Goal: Task Accomplishment & Management: Use online tool/utility

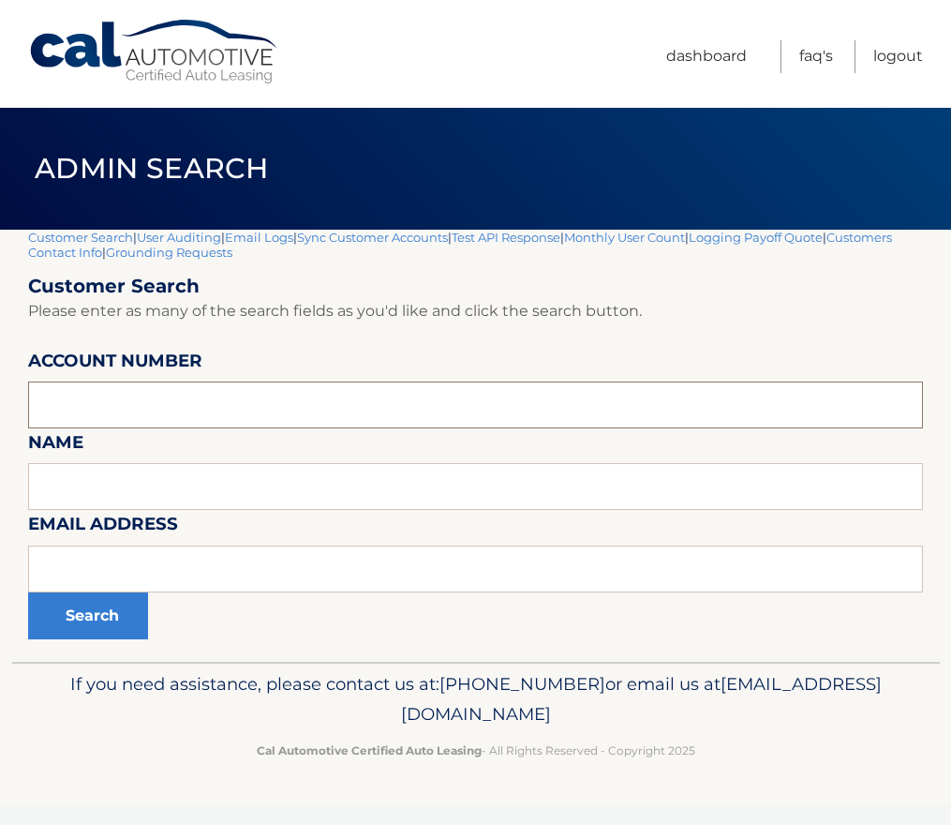
click at [153, 404] on input "text" at bounding box center [475, 404] width 895 height 47
type input "44455981601"
click at [28, 592] on button "Search" at bounding box center [88, 615] width 120 height 47
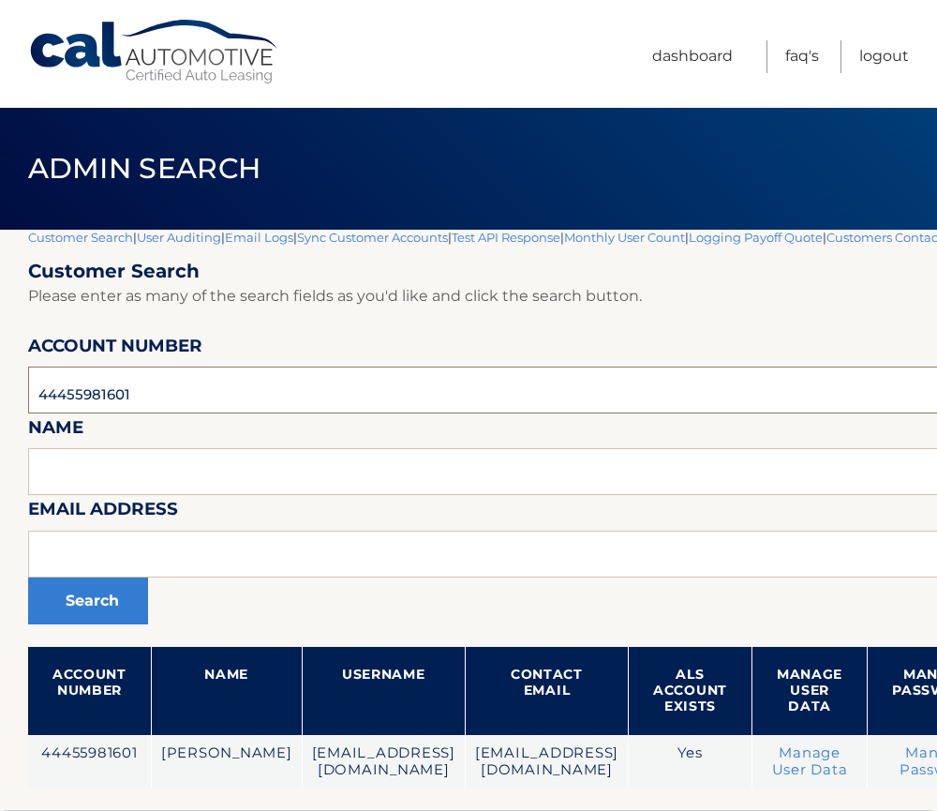
click at [92, 402] on input "44455981601" at bounding box center [617, 389] width 1179 height 47
paste input "ryanmalinowski1108@gmail.com"
type input "ryanmalinowski1108@gmail.com"
click at [28, 577] on button "Search" at bounding box center [88, 600] width 120 height 47
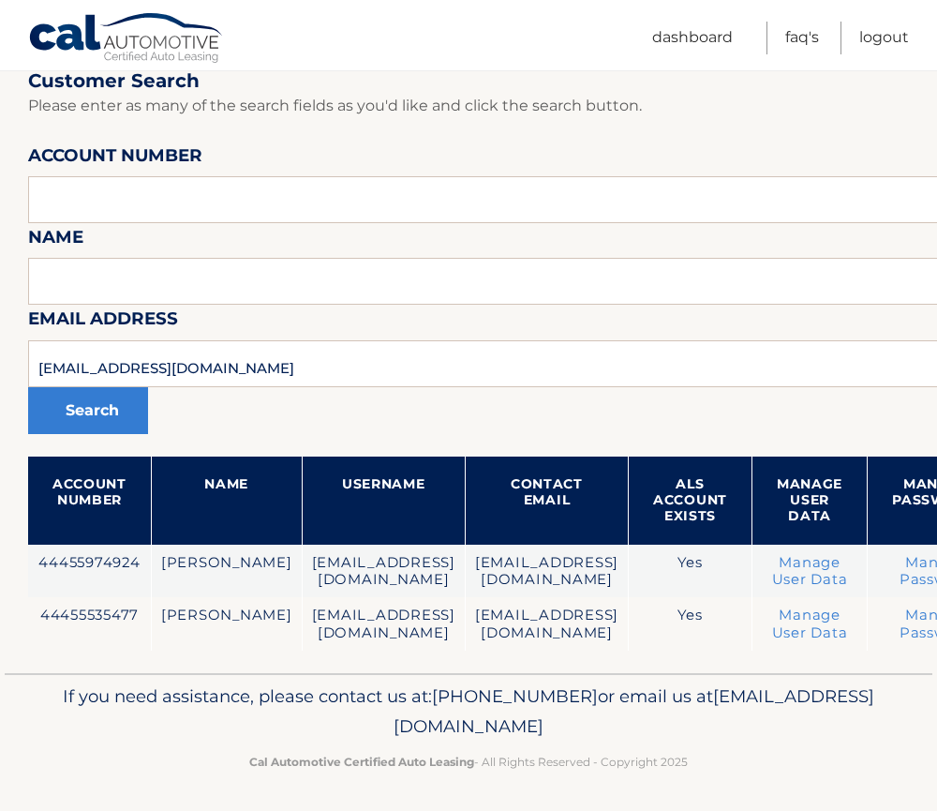
scroll to position [195, 0]
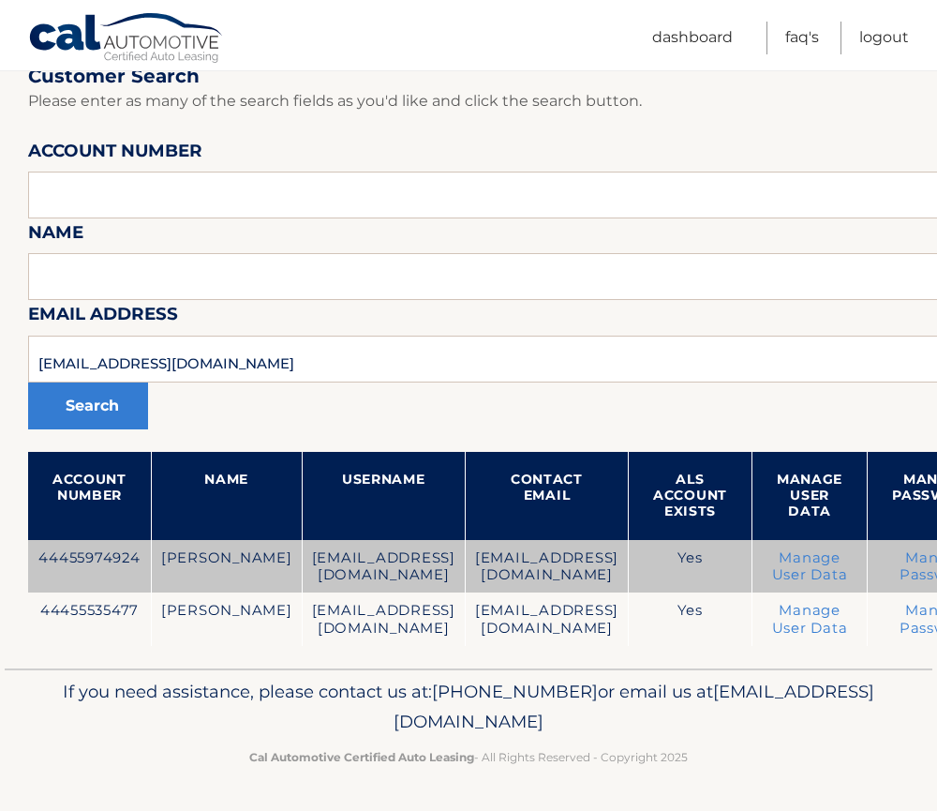
click at [78, 551] on td "44455974924" at bounding box center [89, 566] width 123 height 53
copy td "44455974924"
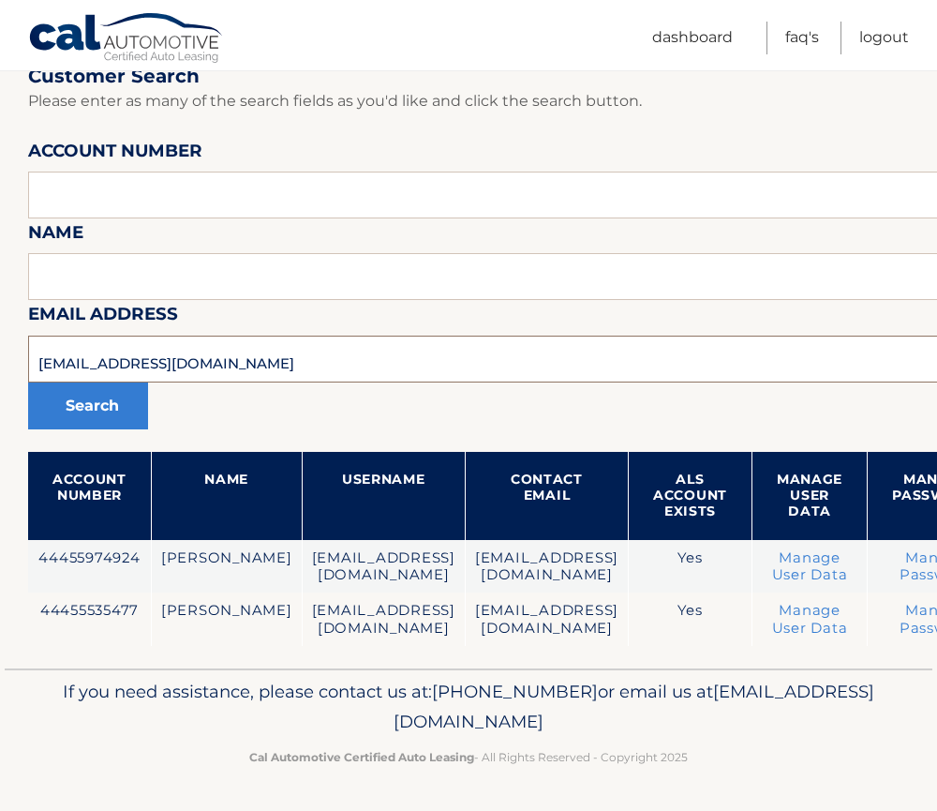
drag, startPoint x: 297, startPoint y: 370, endPoint x: -150, endPoint y: 355, distance: 447.3
click at [0, 355] on html "Cal Automotive Menu Dashboard FAQ's Logout" at bounding box center [468, 210] width 937 height 811
click at [172, 203] on input "text" at bounding box center [617, 194] width 1179 height 47
type input "44455925347"
click at [28, 382] on button "Search" at bounding box center [88, 405] width 120 height 47
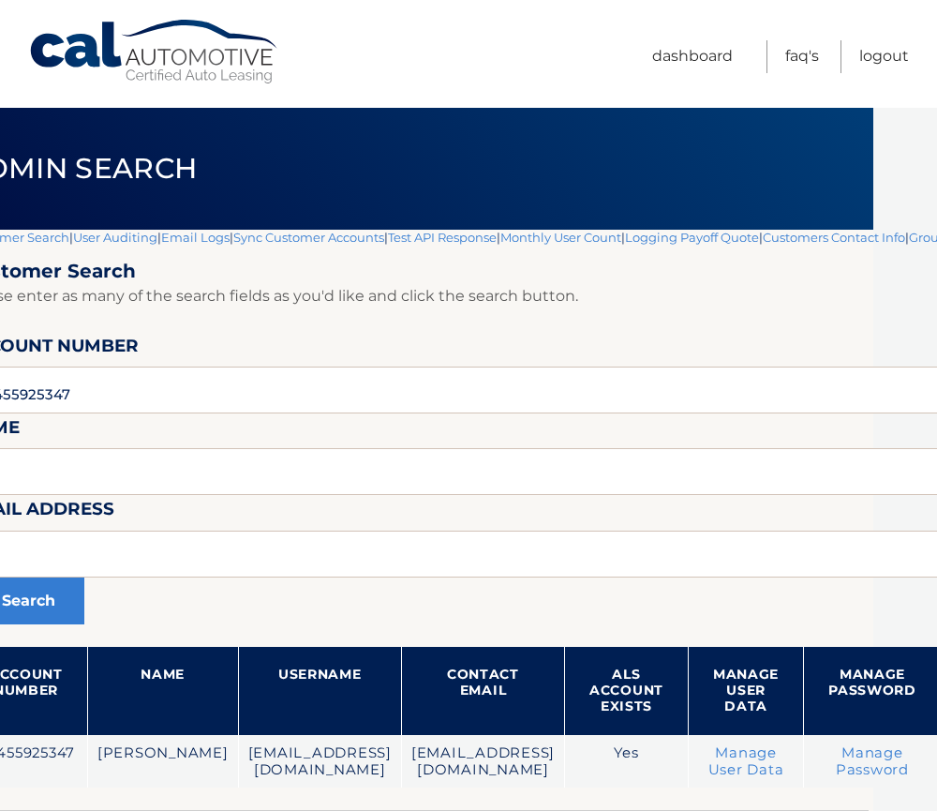
scroll to position [0, 322]
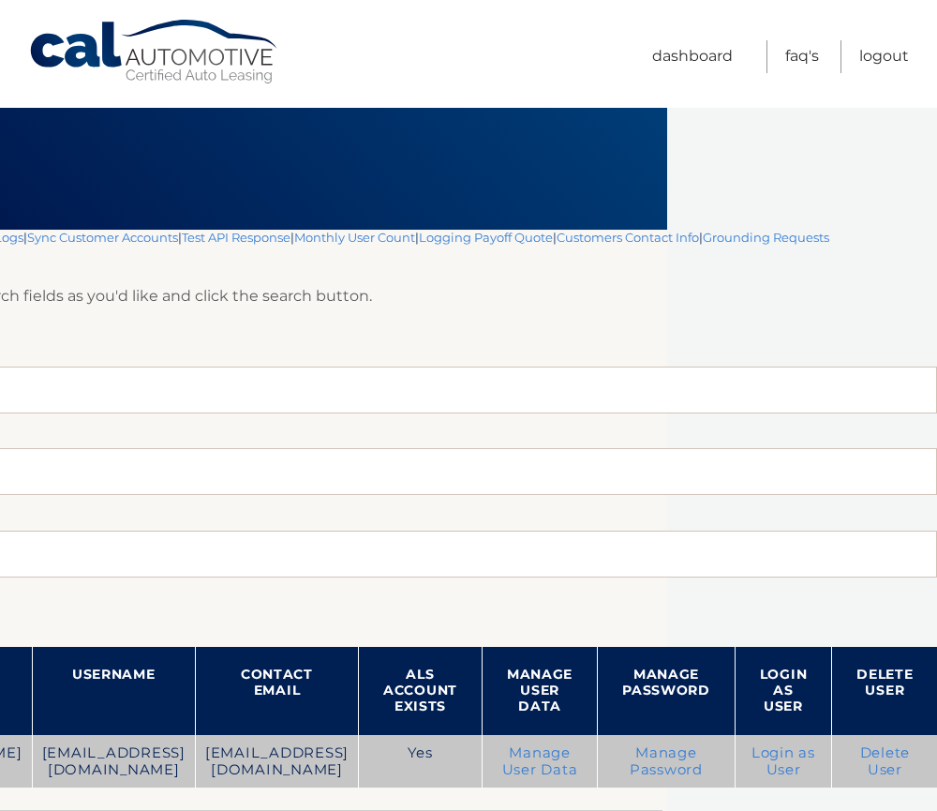
click at [773, 762] on link "Login as User" at bounding box center [784, 761] width 64 height 34
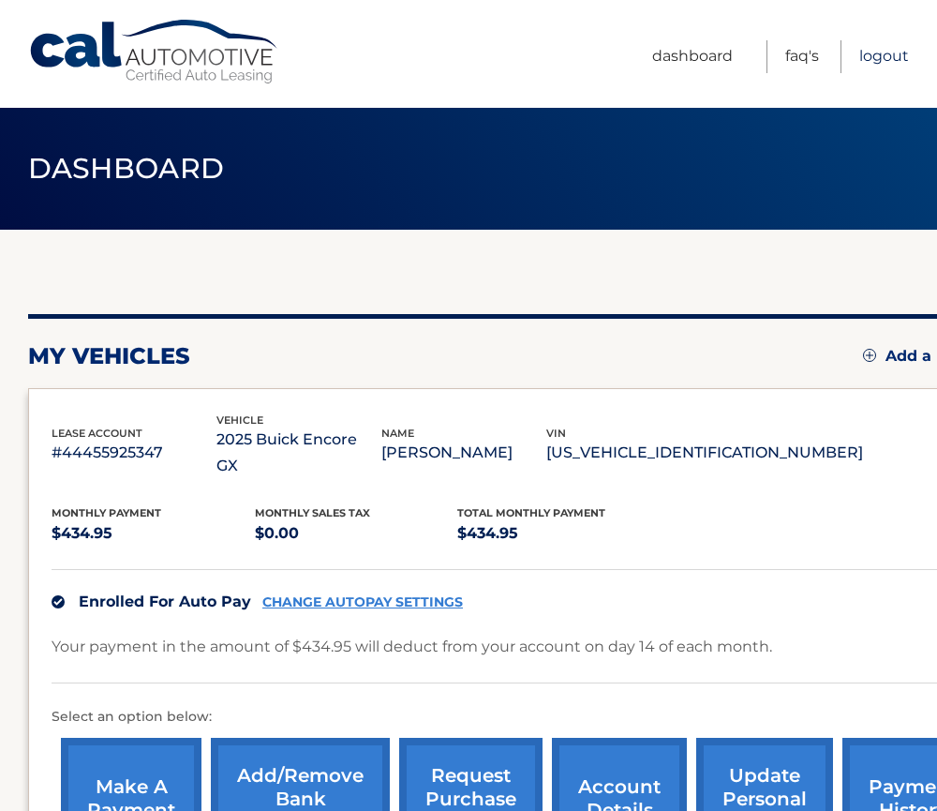
click at [878, 57] on link "Logout" at bounding box center [884, 56] width 50 height 33
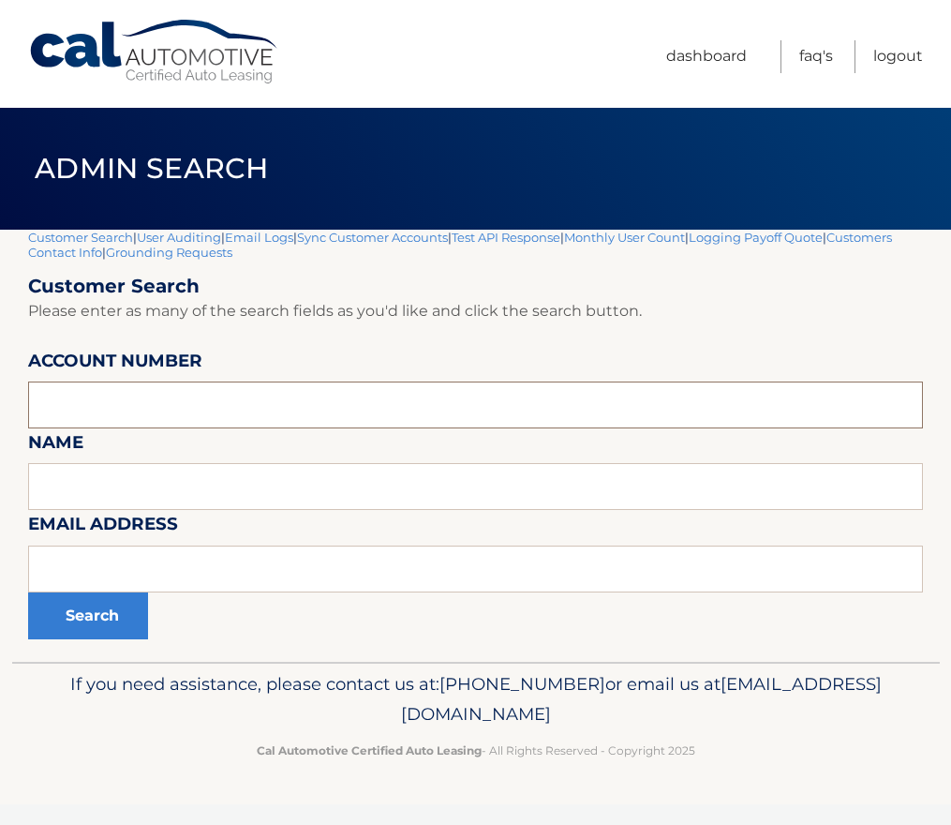
click at [135, 413] on input "text" at bounding box center [475, 404] width 895 height 47
type input "44455993888"
click at [28, 592] on button "Search" at bounding box center [88, 615] width 120 height 47
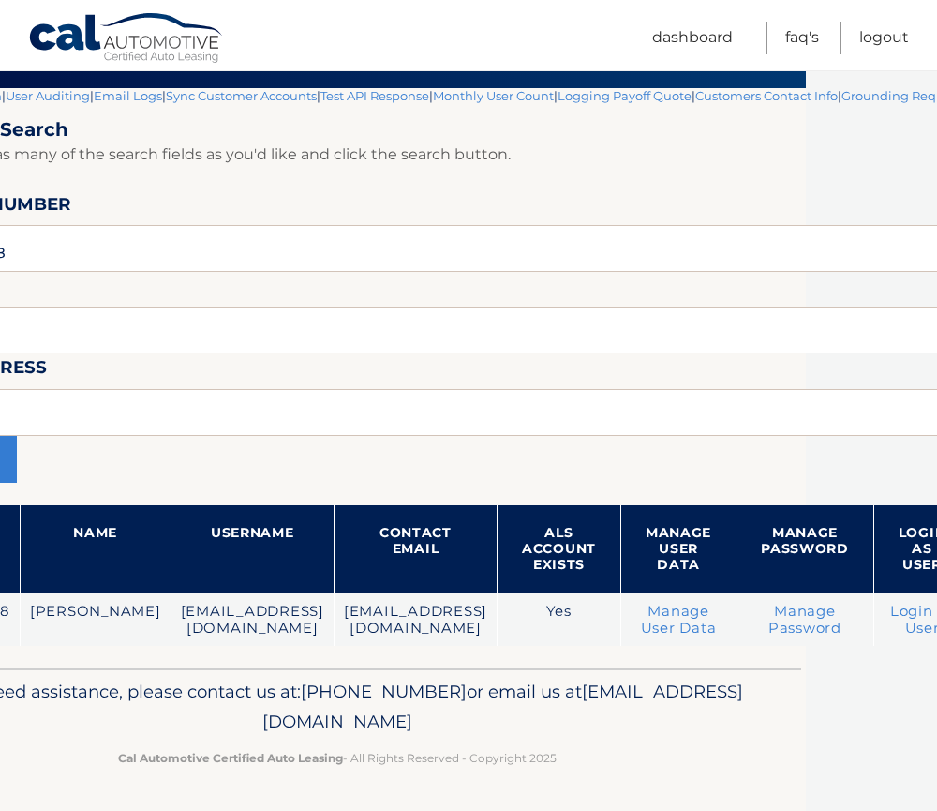
scroll to position [157, 199]
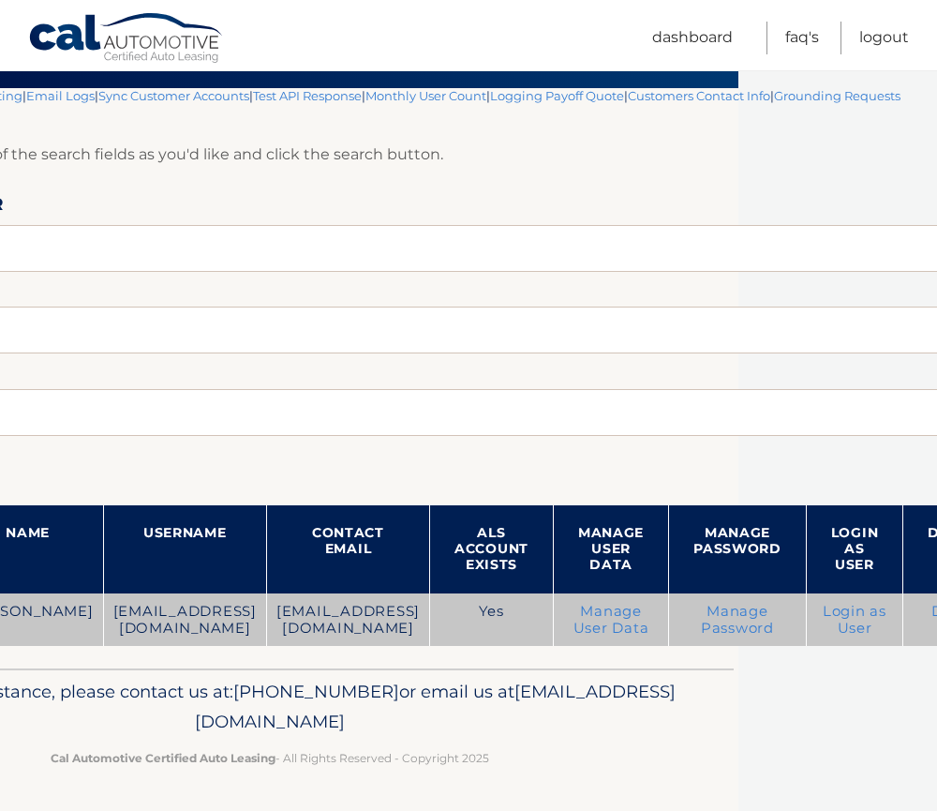
click at [823, 606] on link "Login as User" at bounding box center [855, 620] width 64 height 34
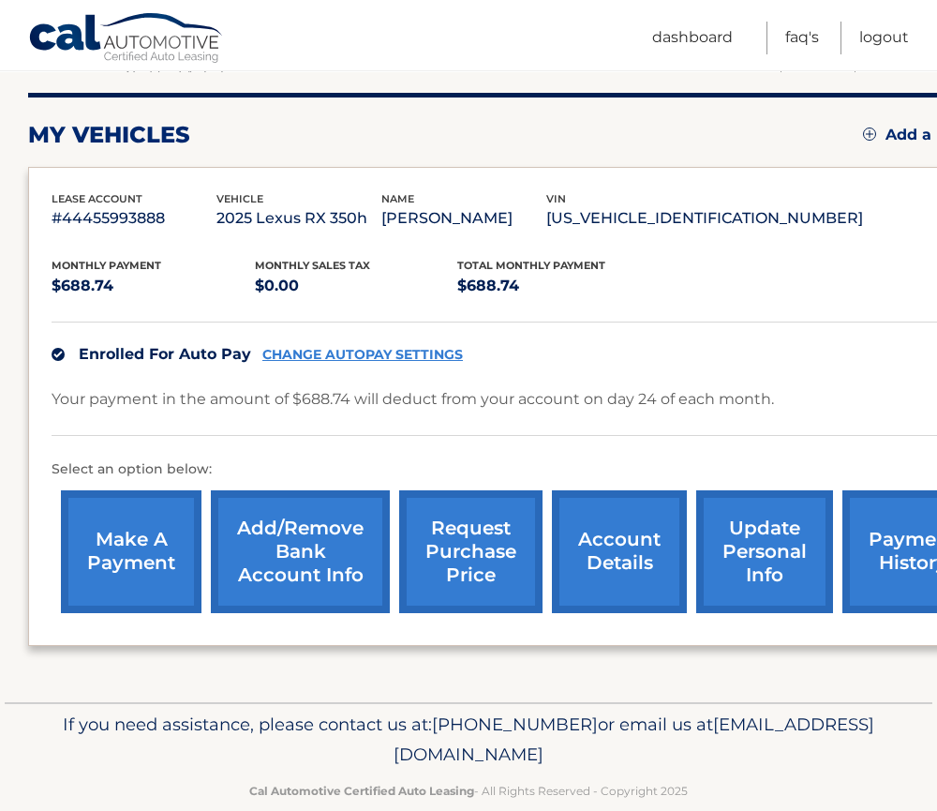
scroll to position [254, 0]
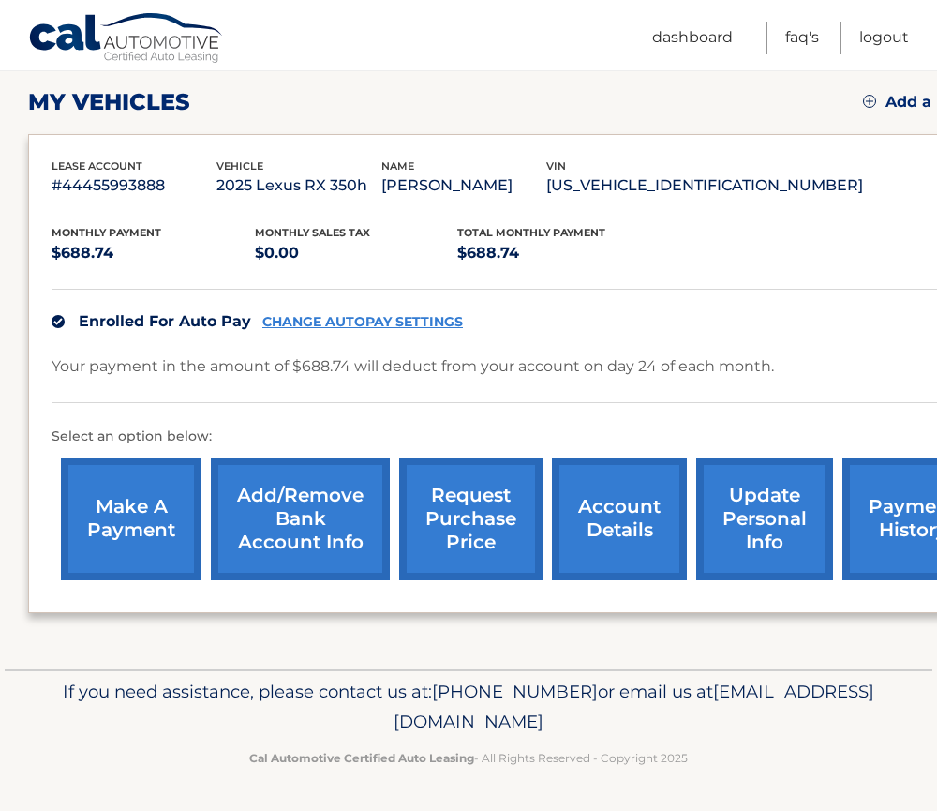
click at [128, 186] on p "#44455993888" at bounding box center [134, 185] width 165 height 26
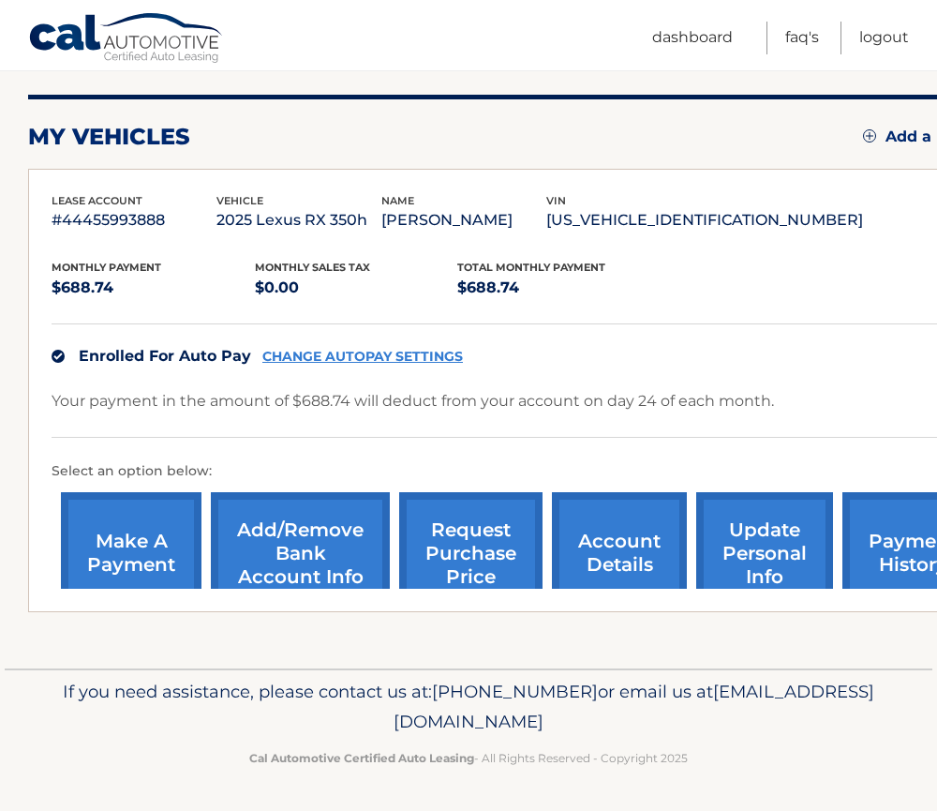
scroll to position [18, 0]
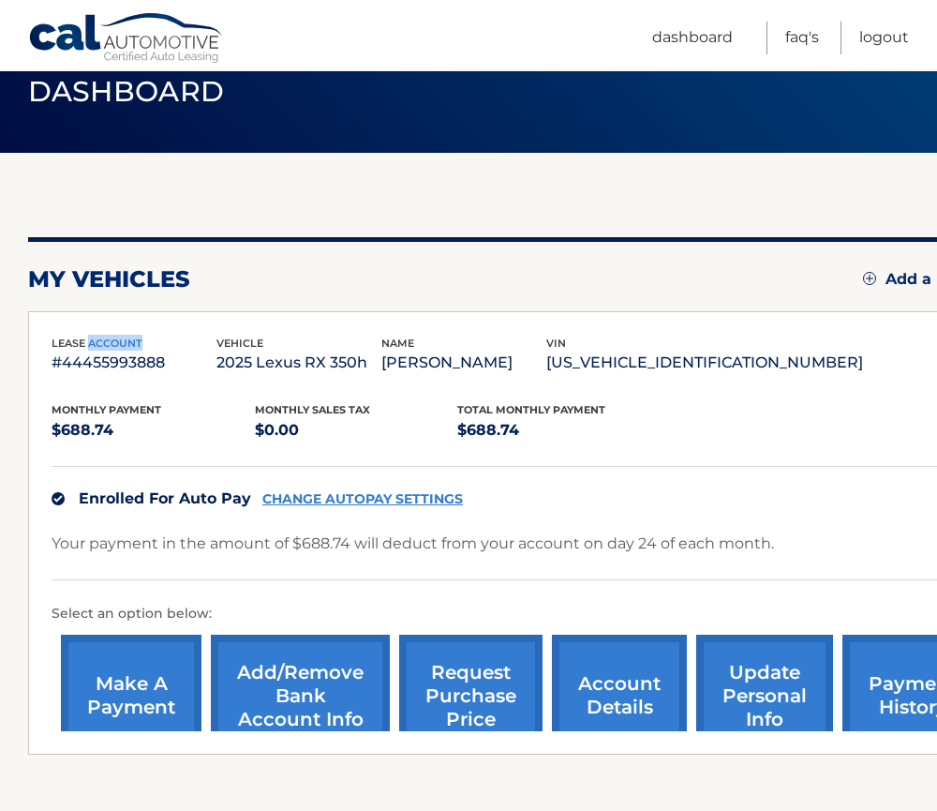
click at [128, 186] on div "my vehicles Add a new lease lease account #44455993888 vehicle 2025 Lexus RX 35…" at bounding box center [522, 482] width 988 height 658
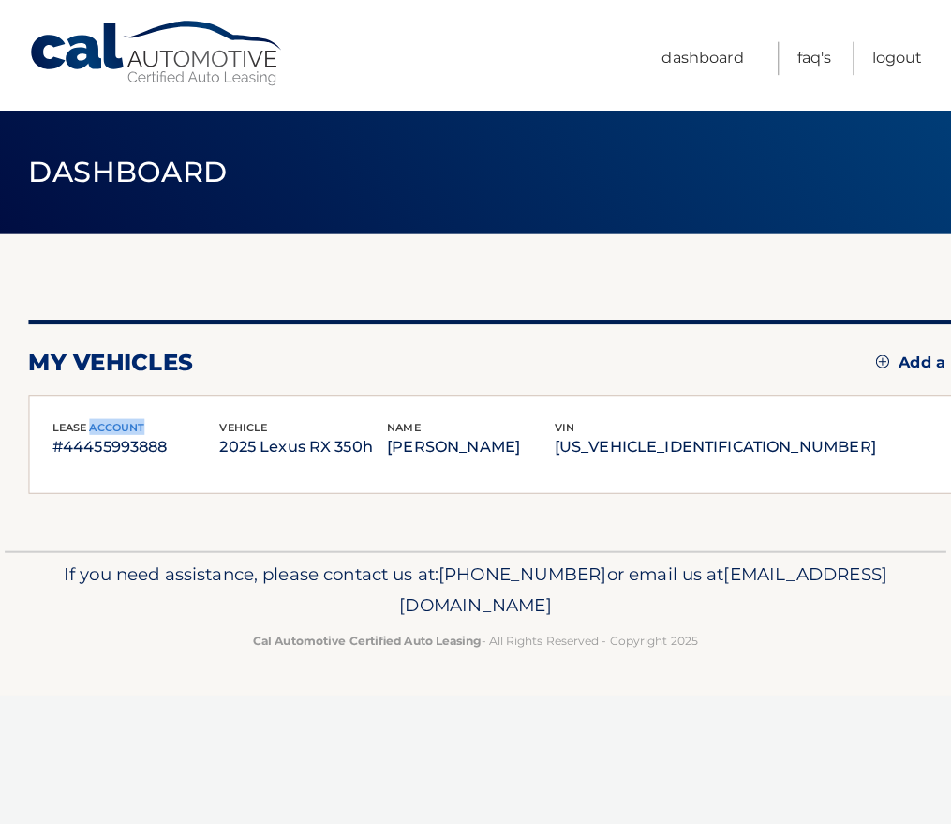
scroll to position [0, 0]
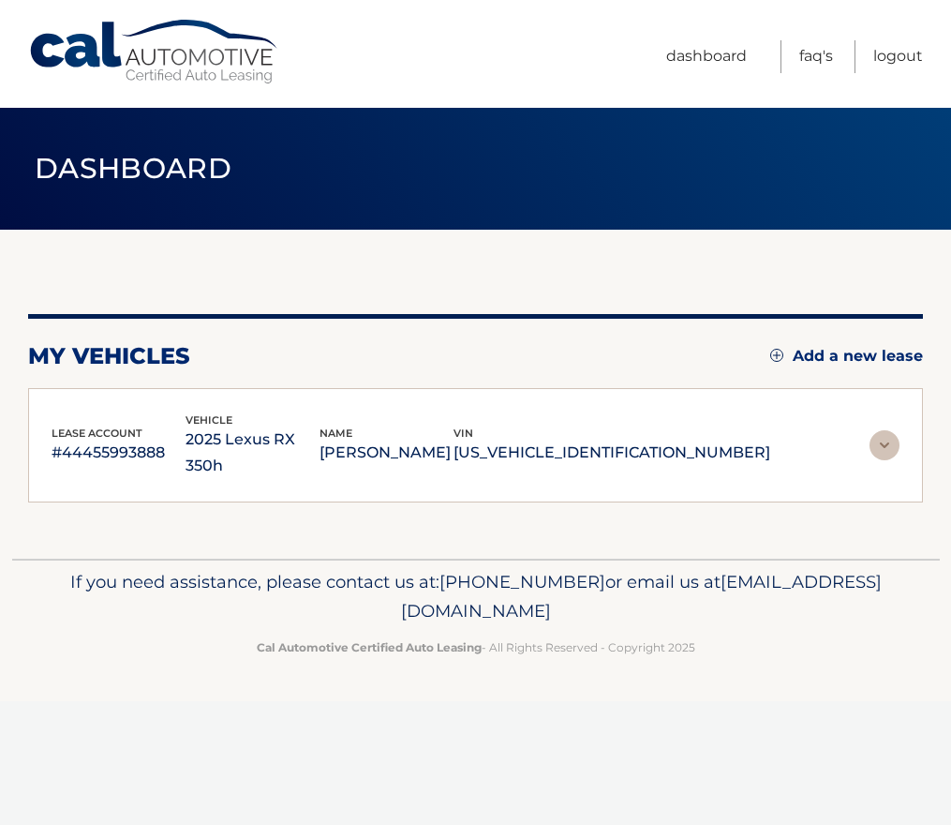
click at [91, 444] on p "#44455993888" at bounding box center [119, 453] width 134 height 26
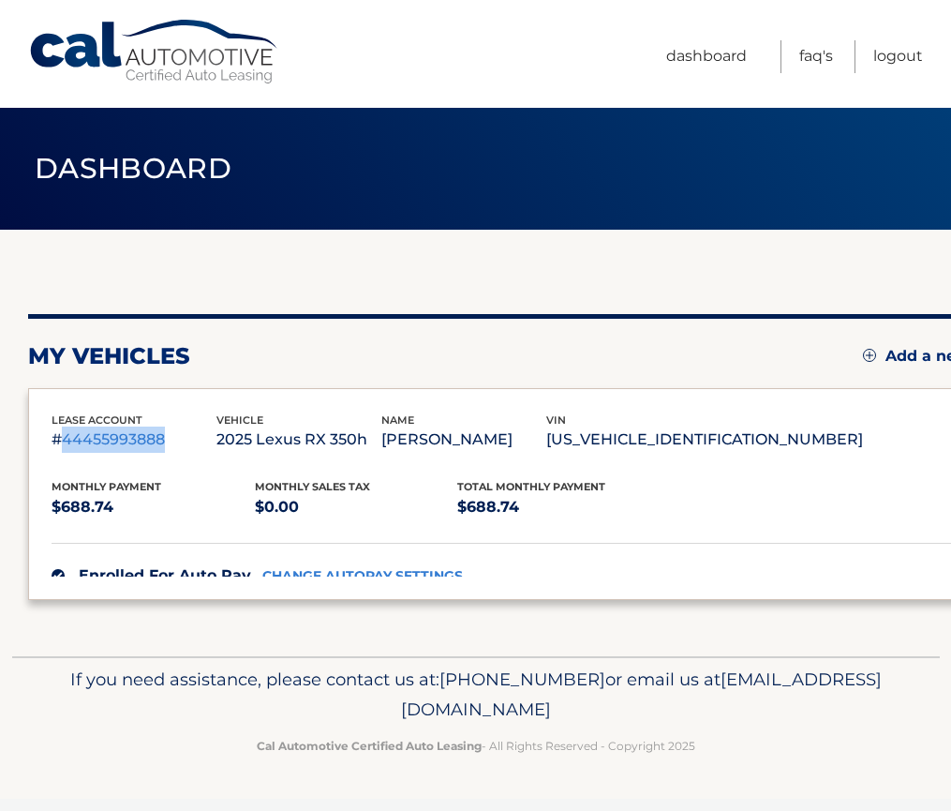
click at [91, 444] on p "#44455993888" at bounding box center [134, 439] width 165 height 26
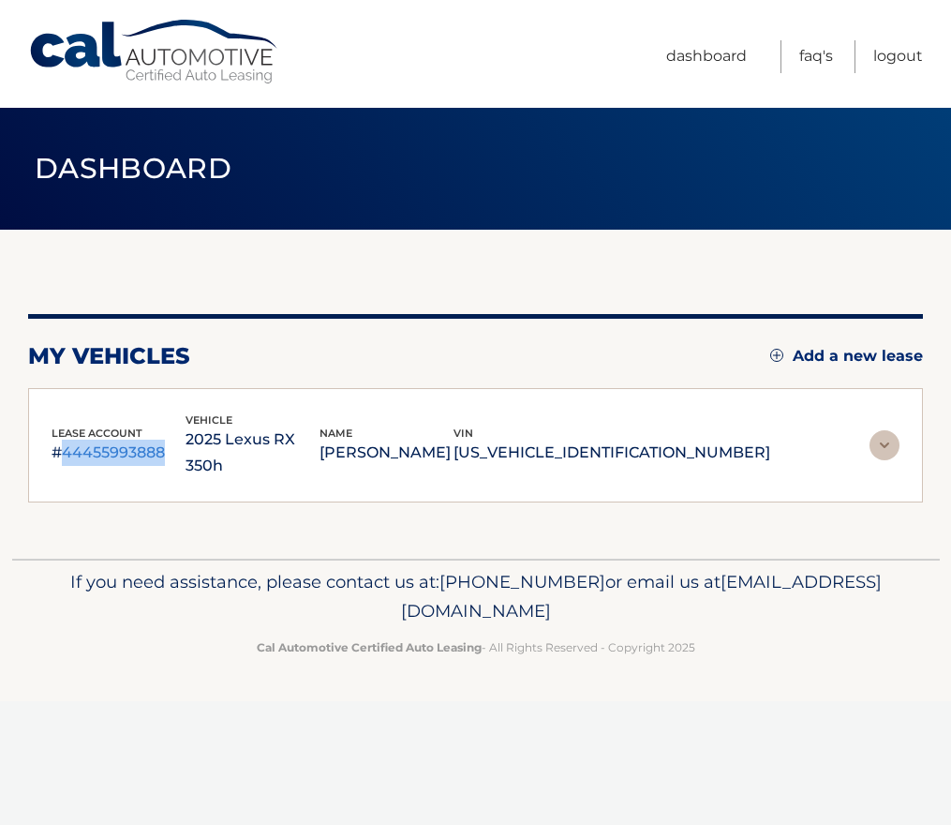
copy p "44455993888"
